Goal: Information Seeking & Learning: Learn about a topic

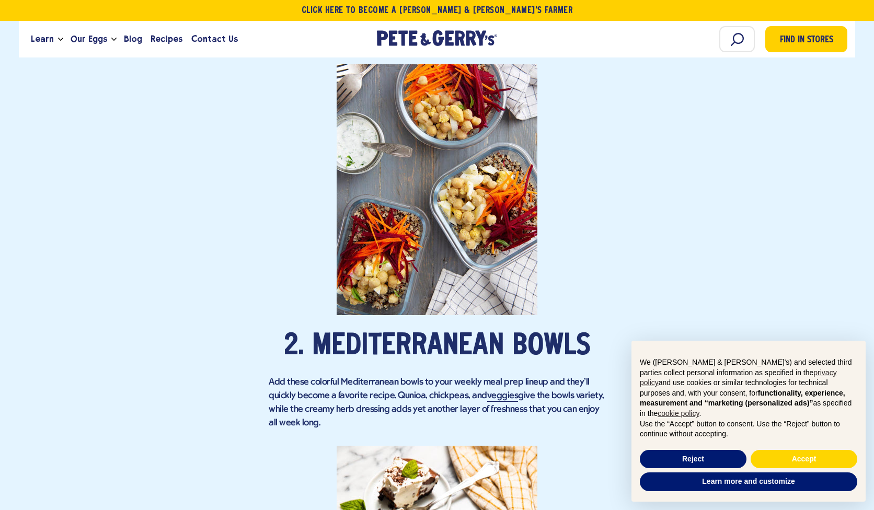
scroll to position [1313, 0]
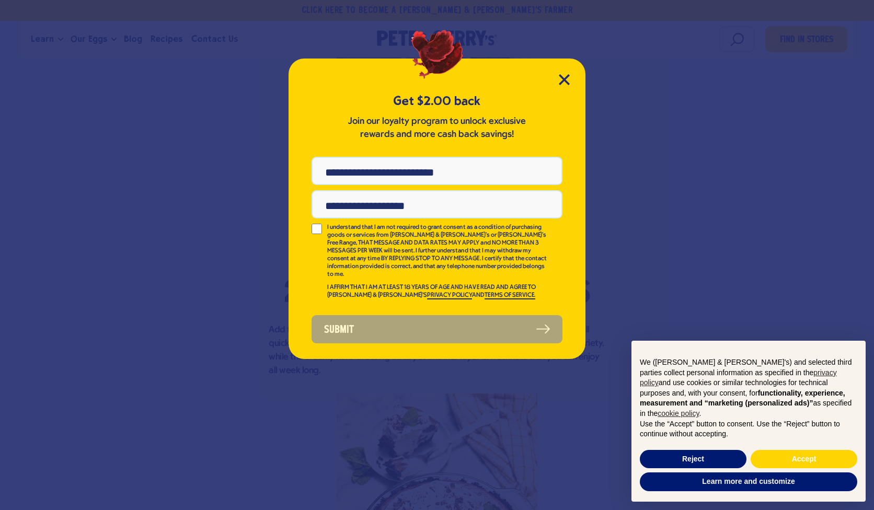
click at [573, 76] on div "Get $2.00 back Join our loyalty program to unlock exclusive rewards and more ca…" at bounding box center [437, 209] width 297 height 301
click at [563, 78] on icon "Close Modal" at bounding box center [564, 79] width 9 height 9
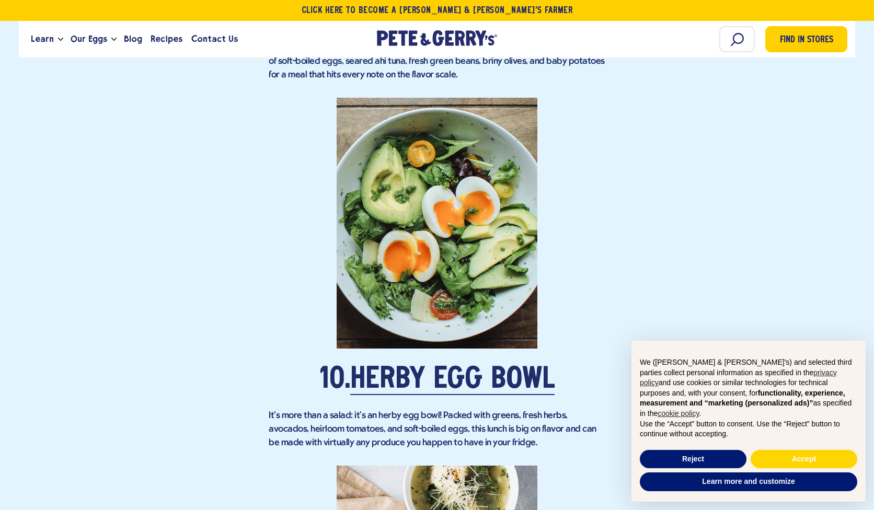
scroll to position [4467, 0]
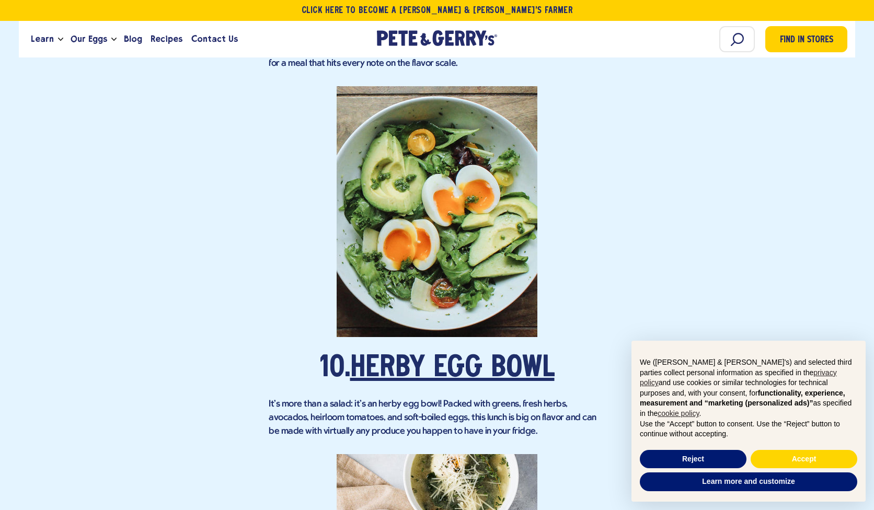
click at [455, 355] on link "Herby Egg Bowl" at bounding box center [452, 369] width 204 height 29
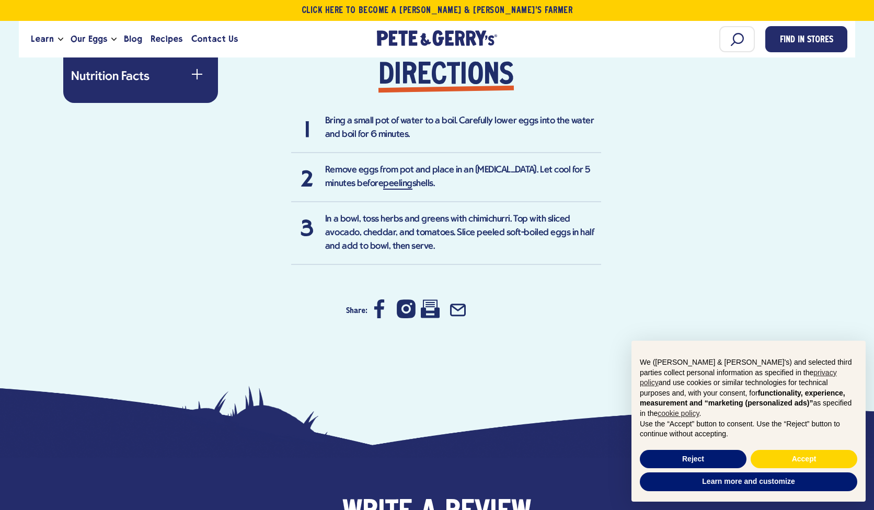
scroll to position [751, 0]
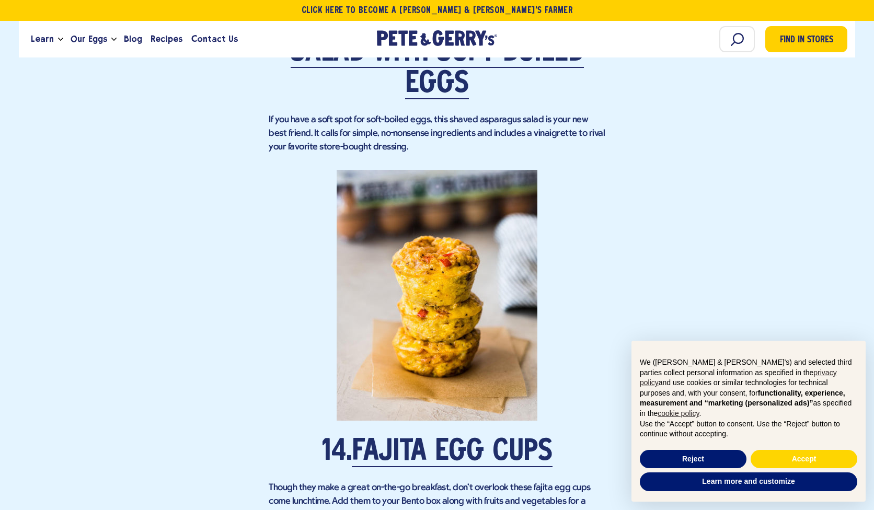
scroll to position [5934, 0]
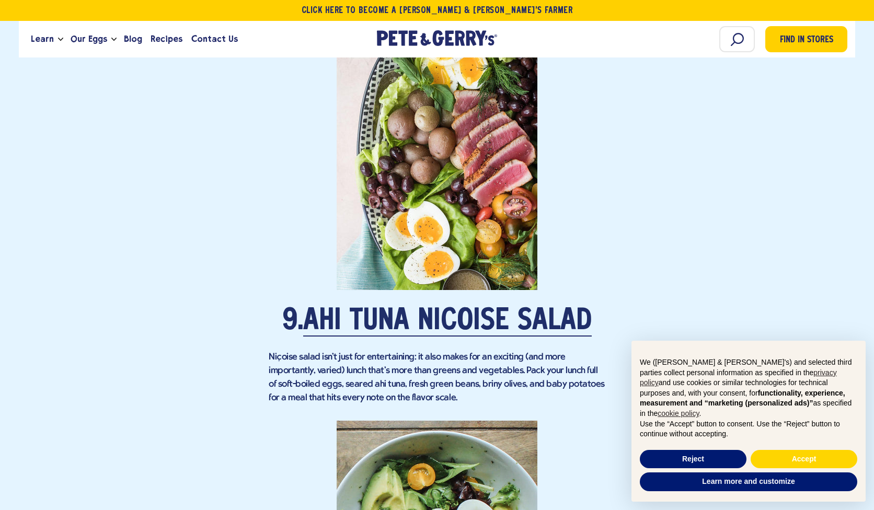
scroll to position [4074, 0]
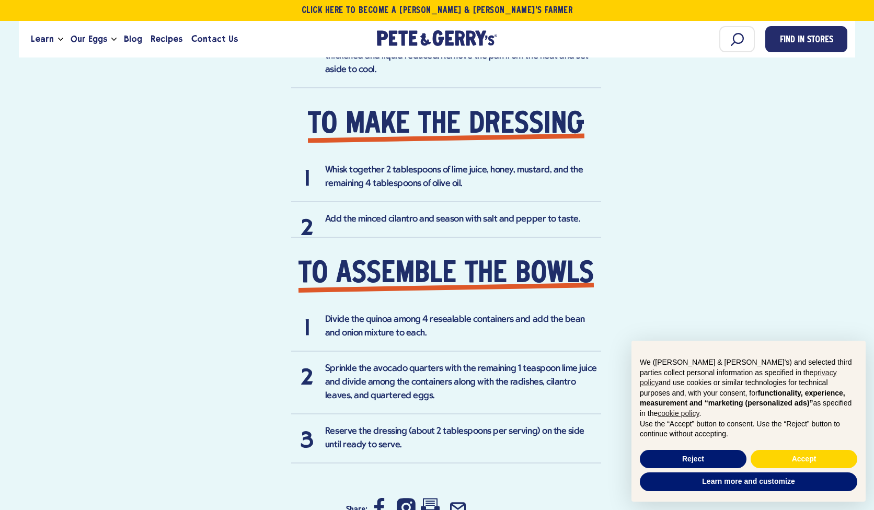
scroll to position [1166, 0]
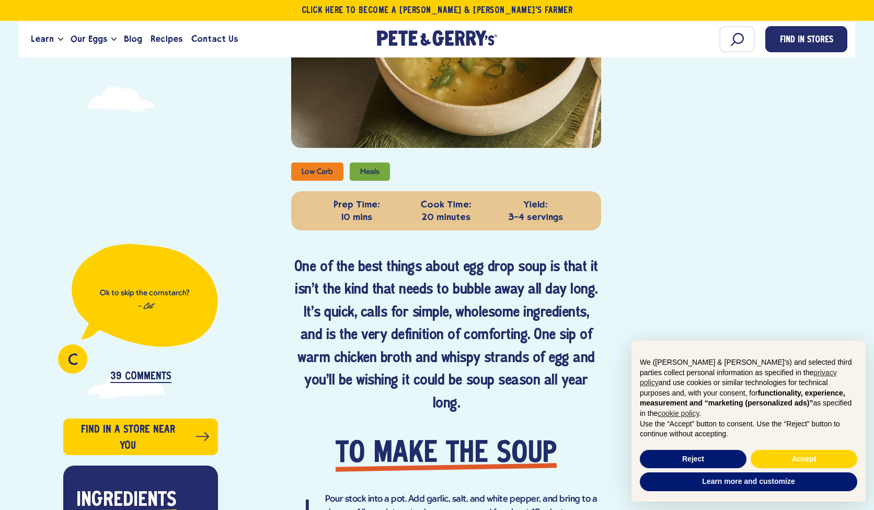
scroll to position [208, 0]
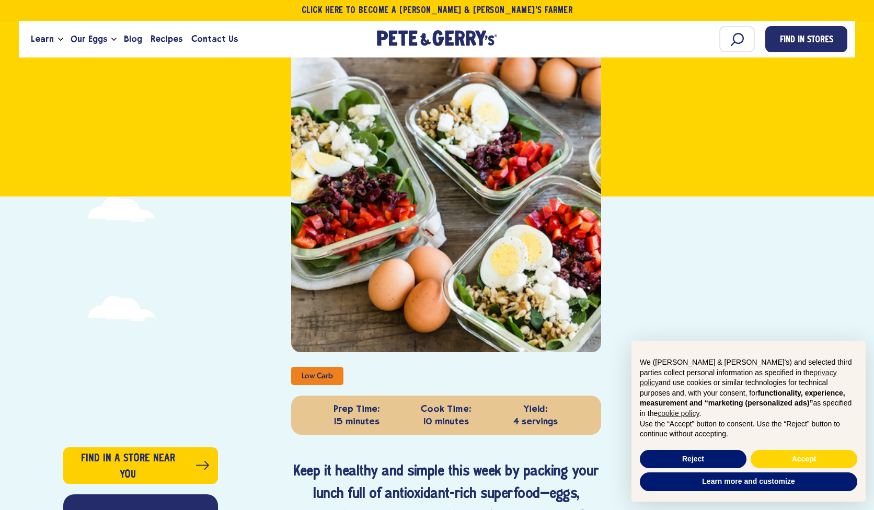
scroll to position [55, 0]
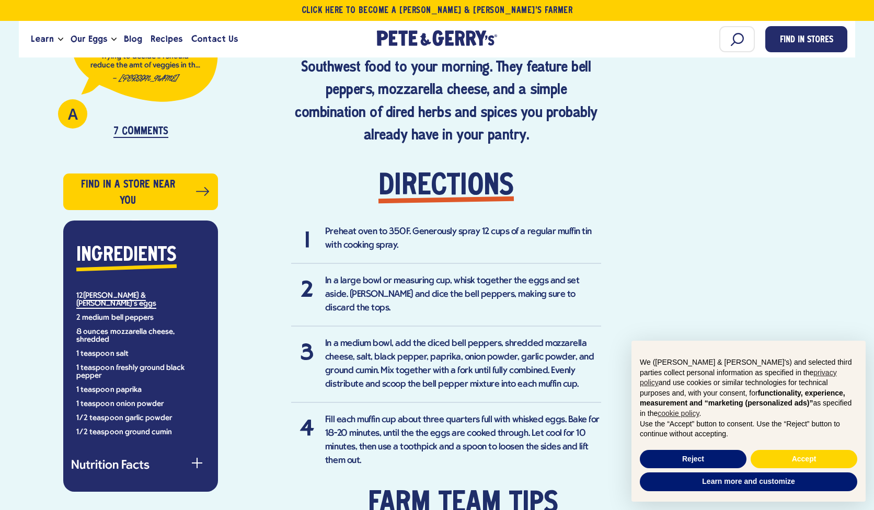
scroll to position [608, 0]
